Goal: Transaction & Acquisition: Download file/media

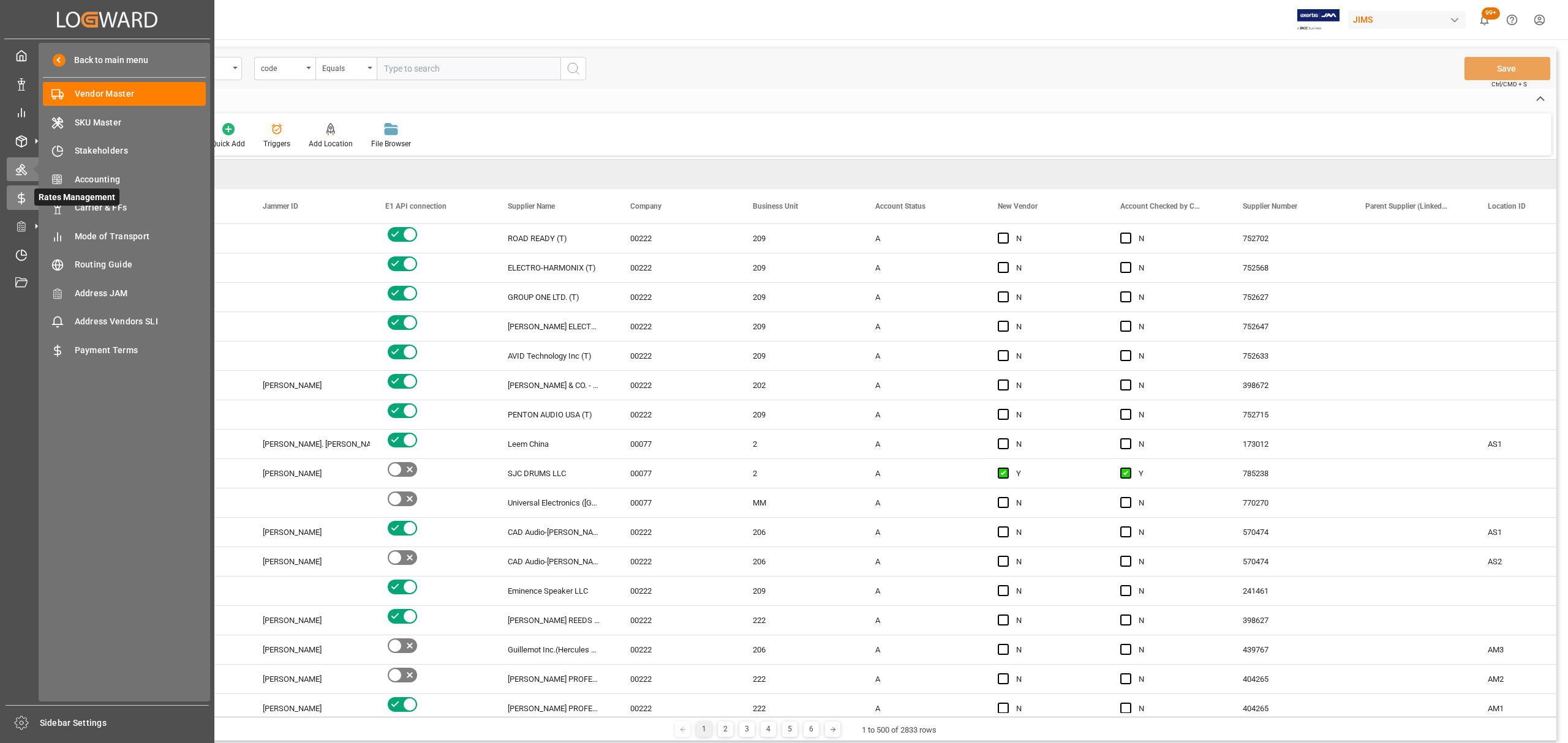
click at [17, 192] on icon at bounding box center [21, 198] width 12 height 12
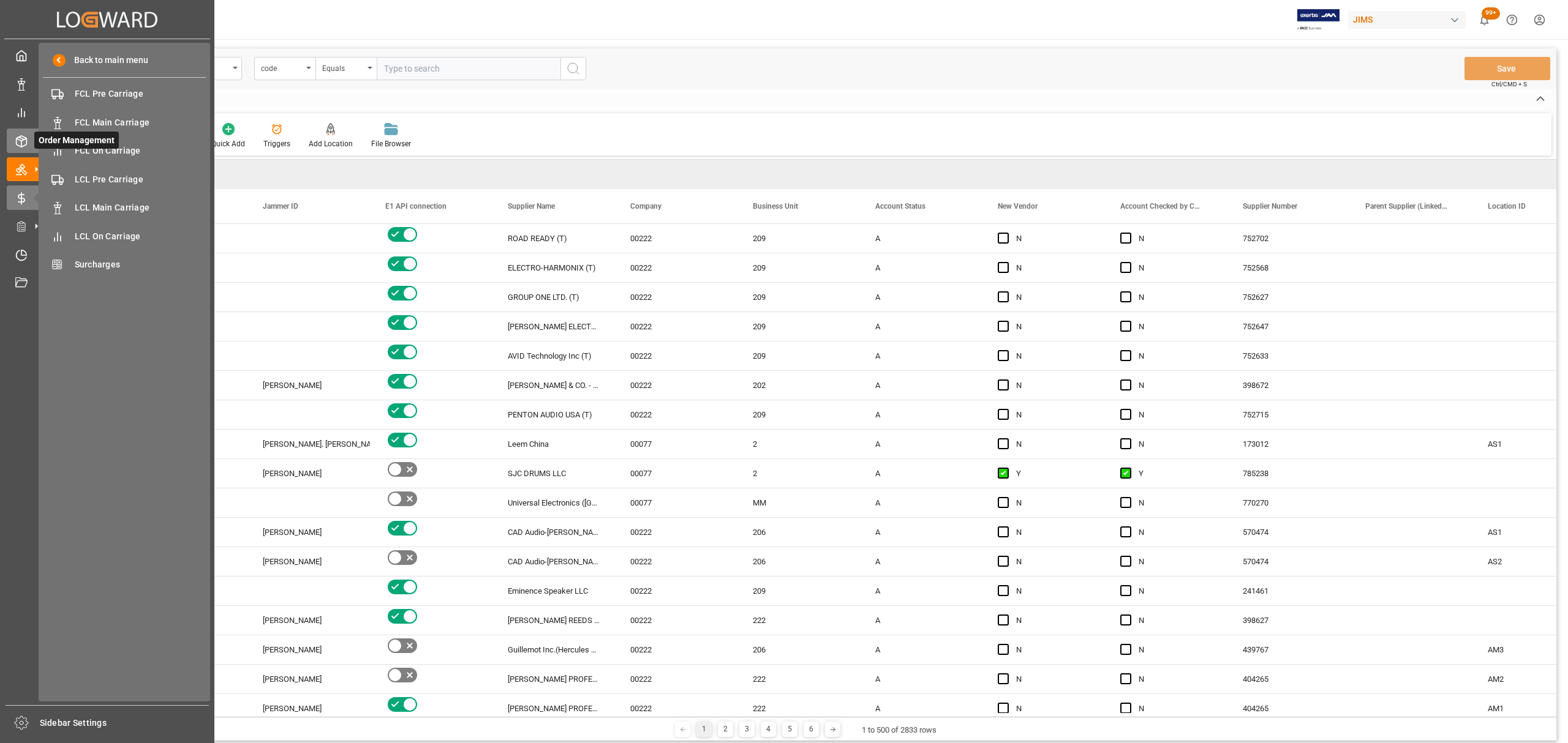
click at [25, 135] on icon at bounding box center [21, 141] width 12 height 12
click at [128, 177] on span "Shipment Tracking" at bounding box center [140, 180] width 132 height 13
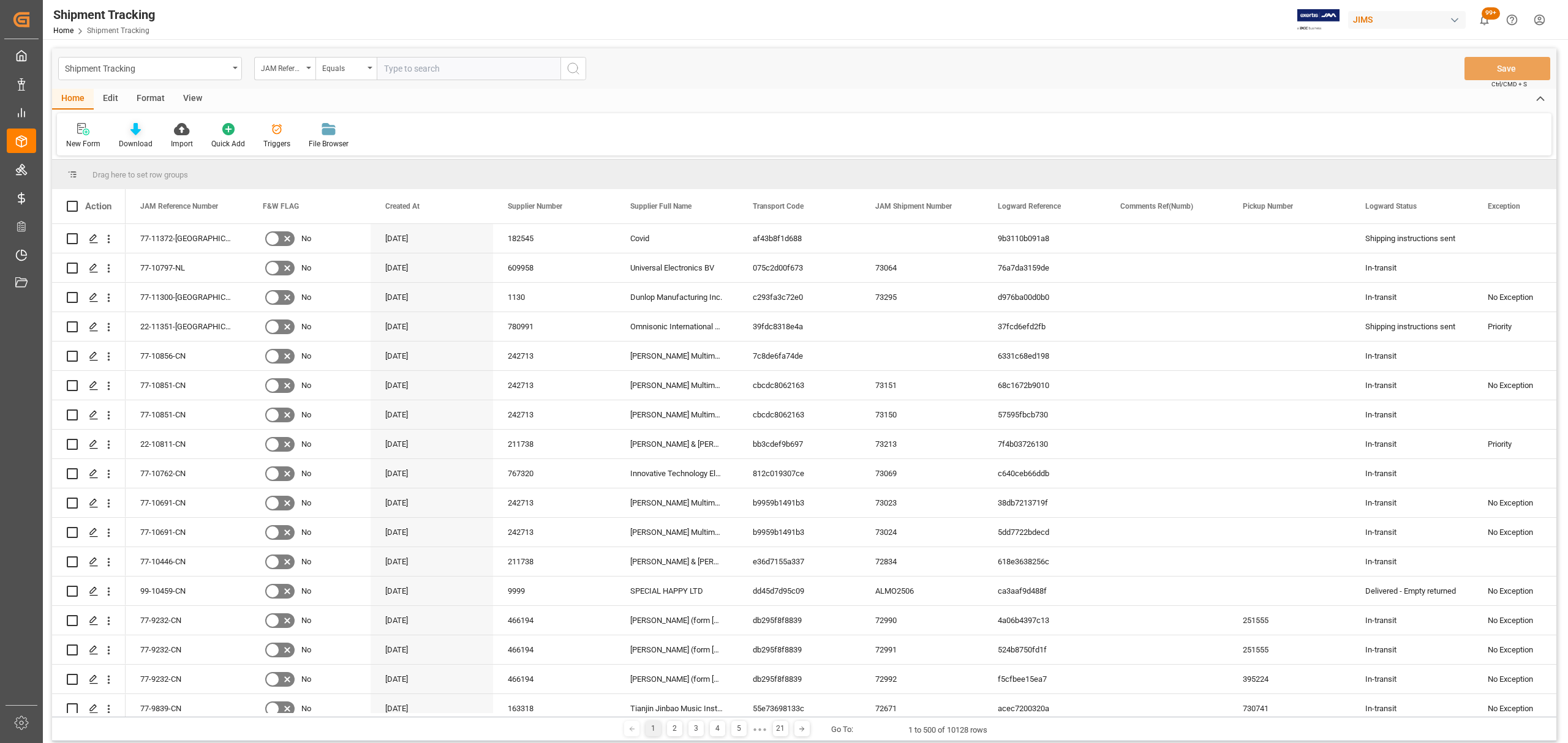
click at [135, 130] on icon at bounding box center [135, 129] width 11 height 12
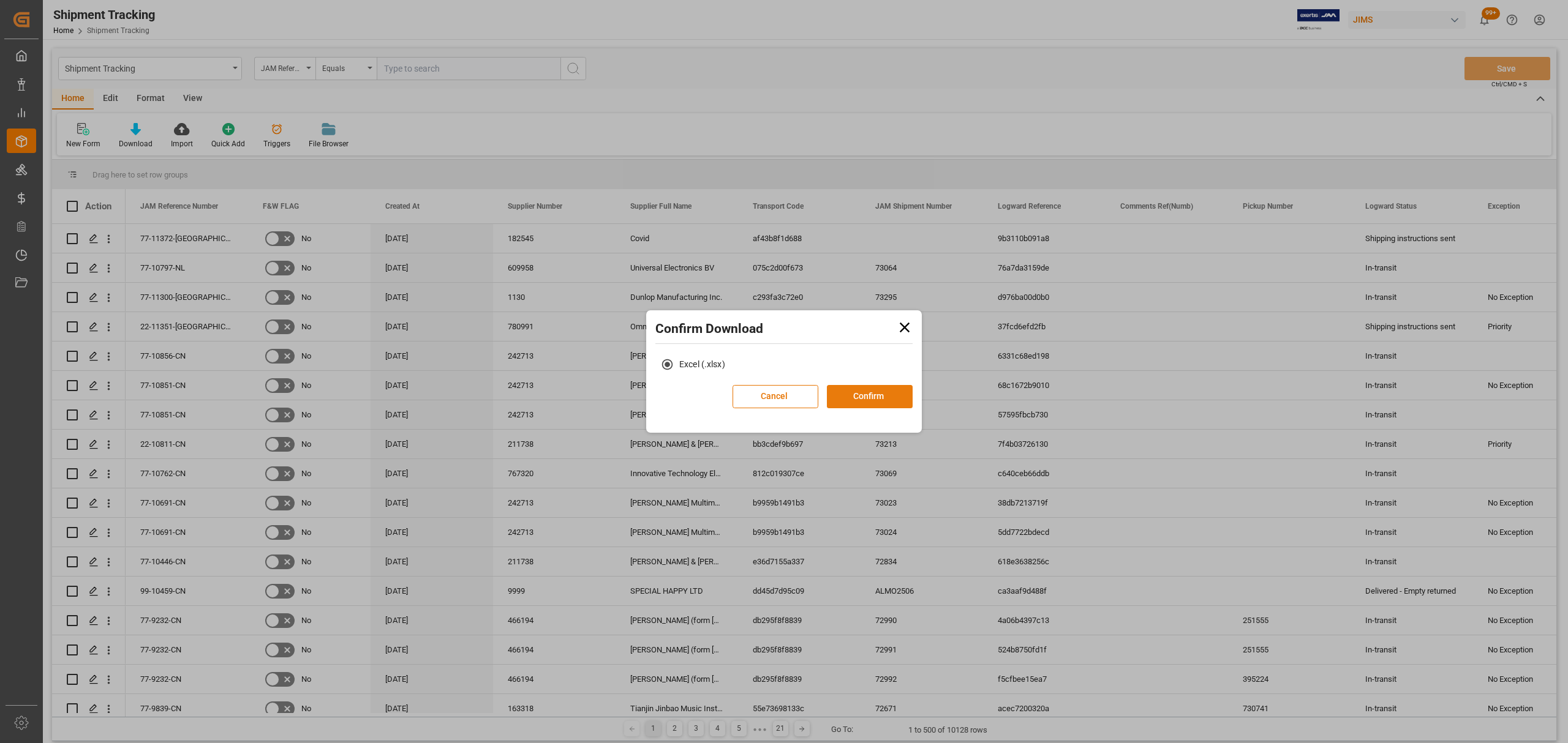
click at [885, 394] on button "Confirm" at bounding box center [869, 397] width 85 height 23
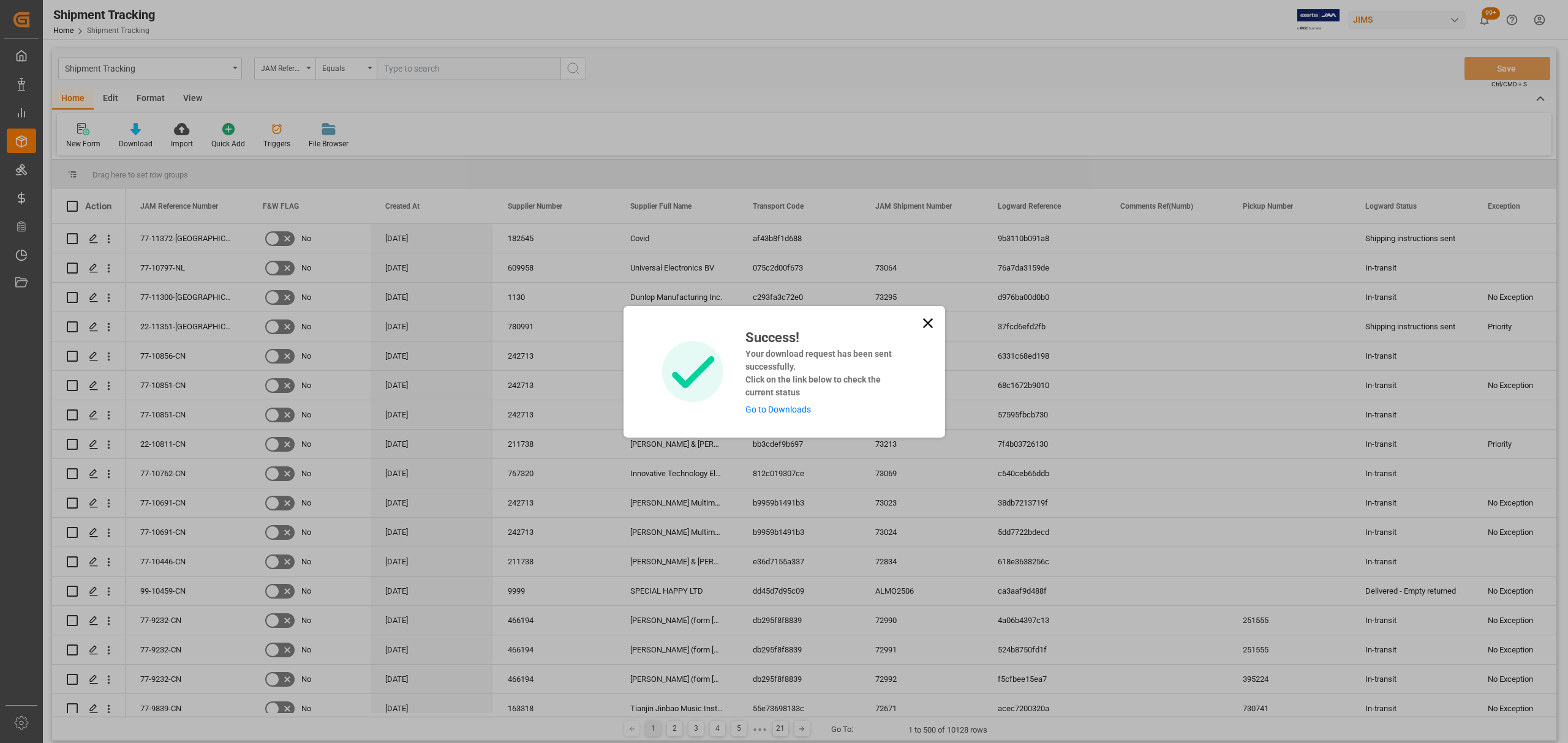
click at [790, 409] on link "Go to Downloads" at bounding box center [778, 410] width 65 height 10
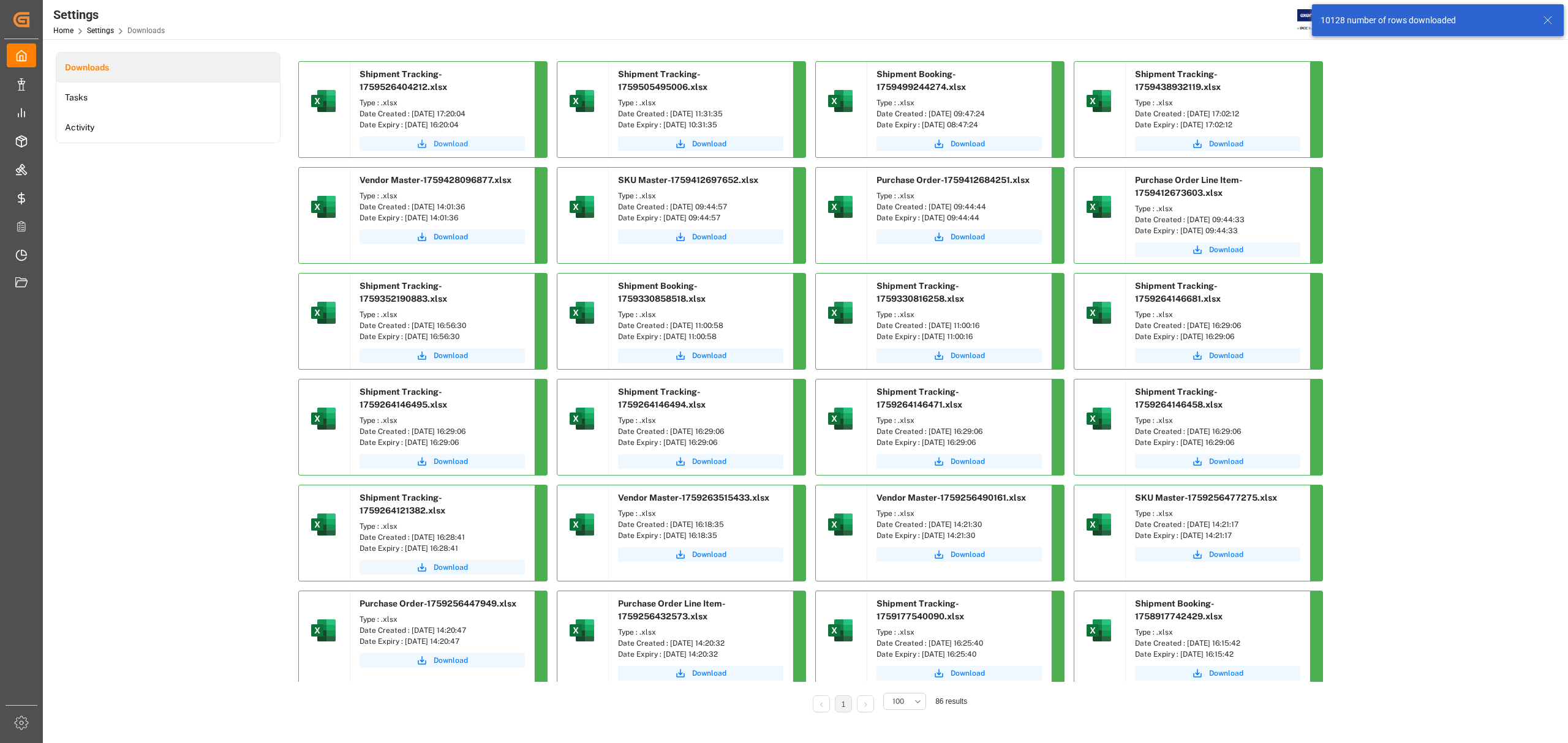
click at [464, 138] on span "Download" at bounding box center [450, 143] width 34 height 11
